Goal: Information Seeking & Learning: Learn about a topic

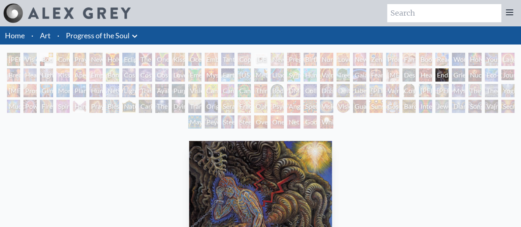
click at [449, 71] on div "Endarkenment" at bounding box center [441, 74] width 13 height 13
click at [144, 105] on div "Caring" at bounding box center [145, 106] width 13 height 13
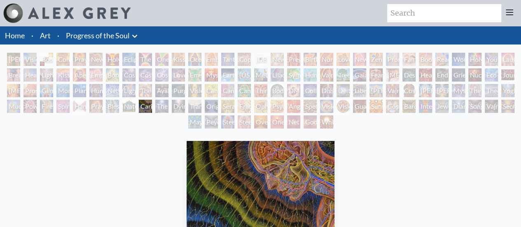
click at [129, 105] on div "Nature of Mind" at bounding box center [128, 106] width 13 height 13
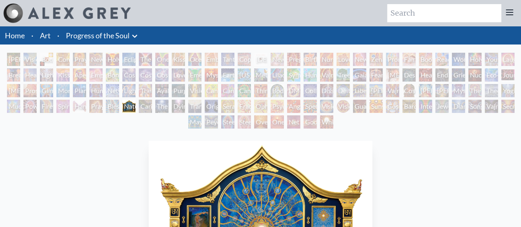
click at [129, 94] on div "Lightworker" at bounding box center [128, 90] width 13 height 13
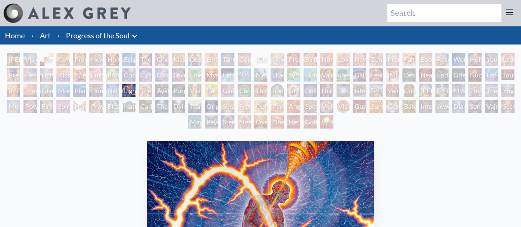
click at [136, 94] on div "Lightworker" at bounding box center [128, 90] width 13 height 13
click at [185, 93] on div "Purging" at bounding box center [178, 90] width 13 height 13
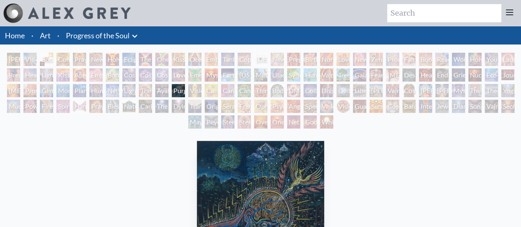
click at [218, 93] on div "Cannabis Mudra" at bounding box center [211, 90] width 13 height 13
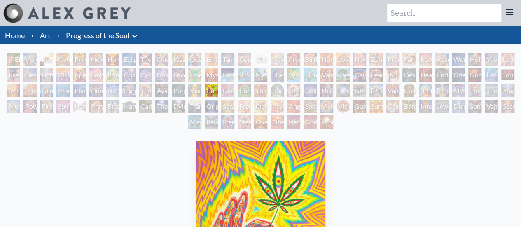
click at [267, 93] on div "Third Eye Tears of Joy" at bounding box center [260, 90] width 13 height 13
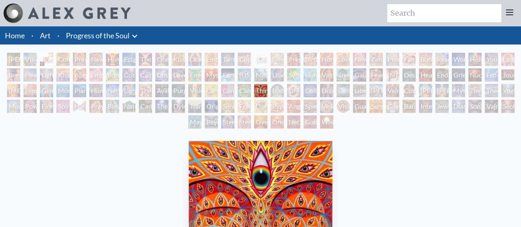
click at [267, 91] on div "Third Eye Tears of Joy" at bounding box center [260, 90] width 13 height 13
click at [336, 55] on div "Adam & Eve Visionary Origin of Language Body, Mind, Spirit Contemplation Prayin…" at bounding box center [260, 92] width 521 height 78
click at [349, 61] on div "Love Circuit" at bounding box center [343, 59] width 13 height 13
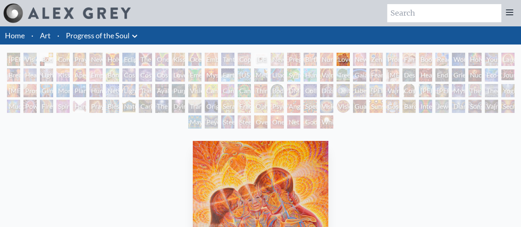
click at [385, 59] on div "Adam & Eve Visionary Origin of Language Body, Mind, Spirit Contemplation Prayin…" at bounding box center [260, 92] width 521 height 78
click at [381, 73] on div "Fear" at bounding box center [376, 74] width 13 height 13
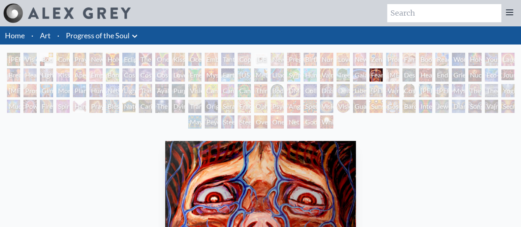
click at [394, 73] on div "[MEDICAL_DATA]" at bounding box center [392, 74] width 13 height 13
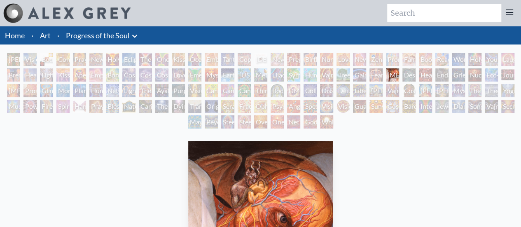
click at [356, 75] on div "Gaia" at bounding box center [359, 74] width 13 height 13
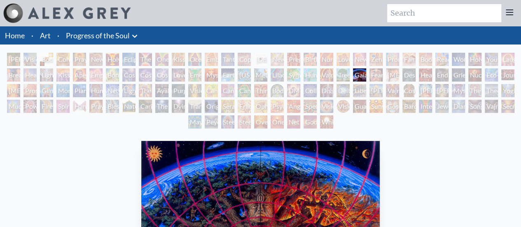
click at [330, 75] on div "Vajra Horse" at bounding box center [326, 74] width 13 height 13
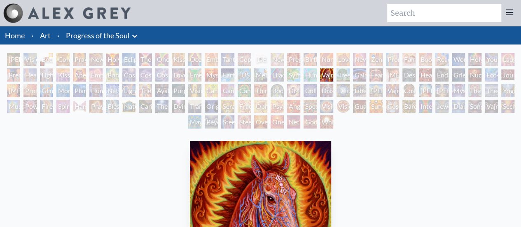
click at [305, 76] on div "Humming Bird" at bounding box center [310, 74] width 13 height 13
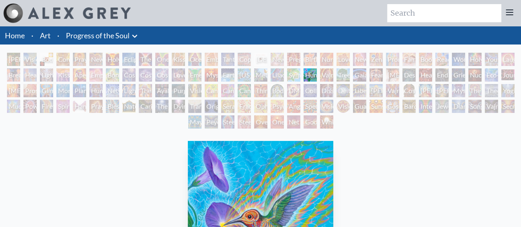
click at [290, 76] on div "Symbiosis: Gall Wasp & Oak Tree" at bounding box center [293, 74] width 13 height 13
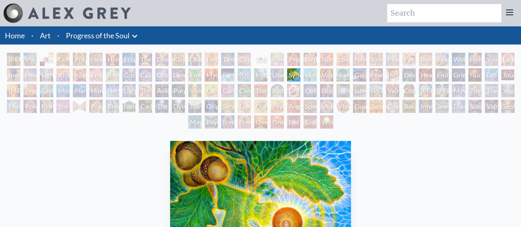
click at [266, 77] on div "Metamorphosis" at bounding box center [260, 74] width 13 height 13
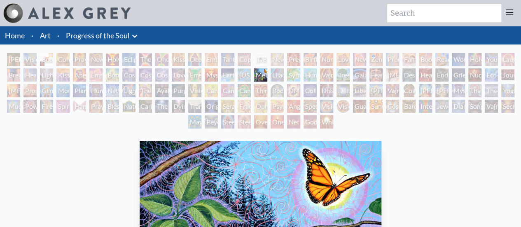
click at [240, 77] on div "[US_STATE] Song" at bounding box center [244, 74] width 13 height 13
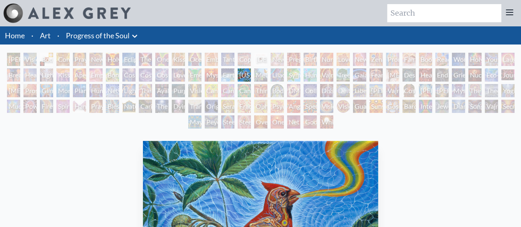
click at [221, 77] on div "Earth Energies" at bounding box center [227, 74] width 13 height 13
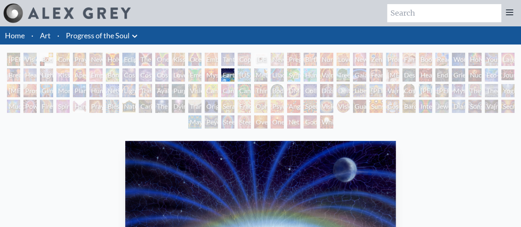
click at [201, 79] on div "Adam & Eve Visionary Origin of Language Body, Mind, Spirit Contemplation Prayin…" at bounding box center [260, 92] width 521 height 78
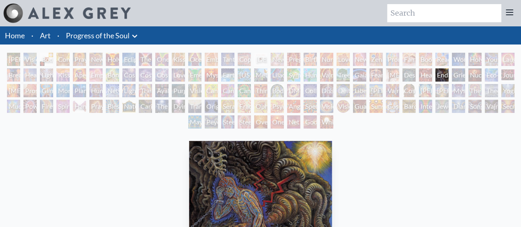
click at [462, 75] on div "Grieving" at bounding box center [458, 74] width 13 height 13
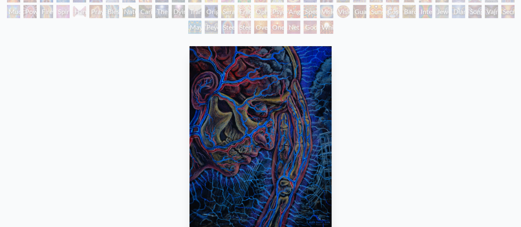
scroll to position [190, 0]
